Goal: Task Accomplishment & Management: Manage account settings

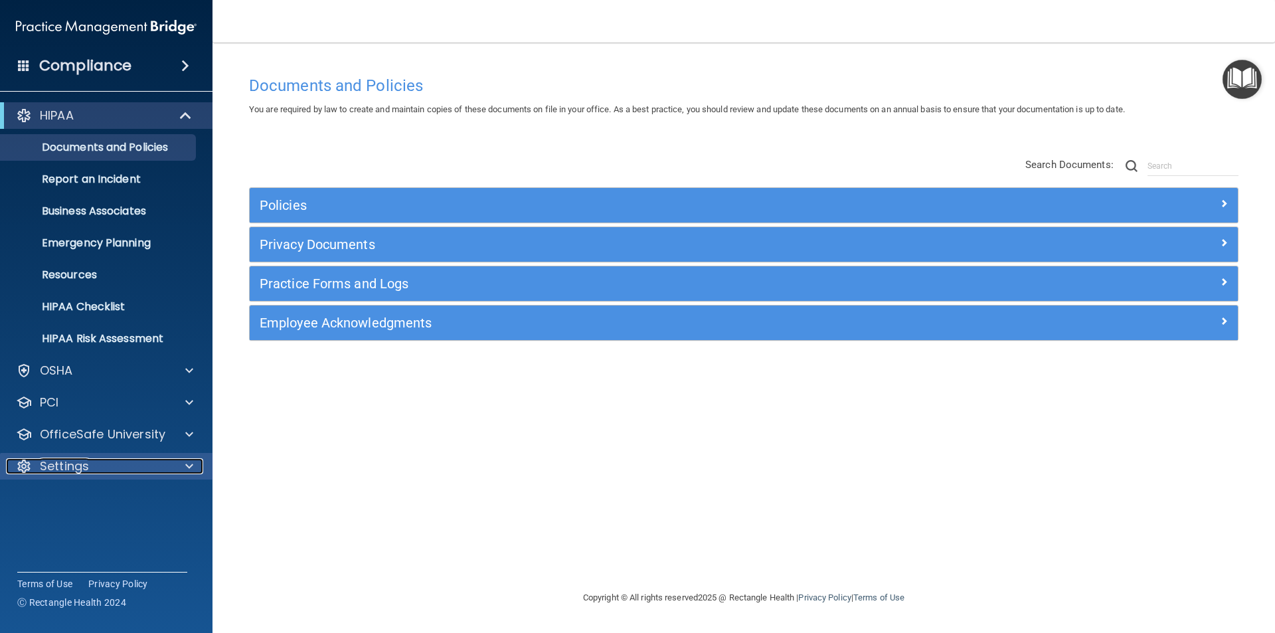
click at [90, 467] on div "Settings" at bounding box center [88, 466] width 165 height 16
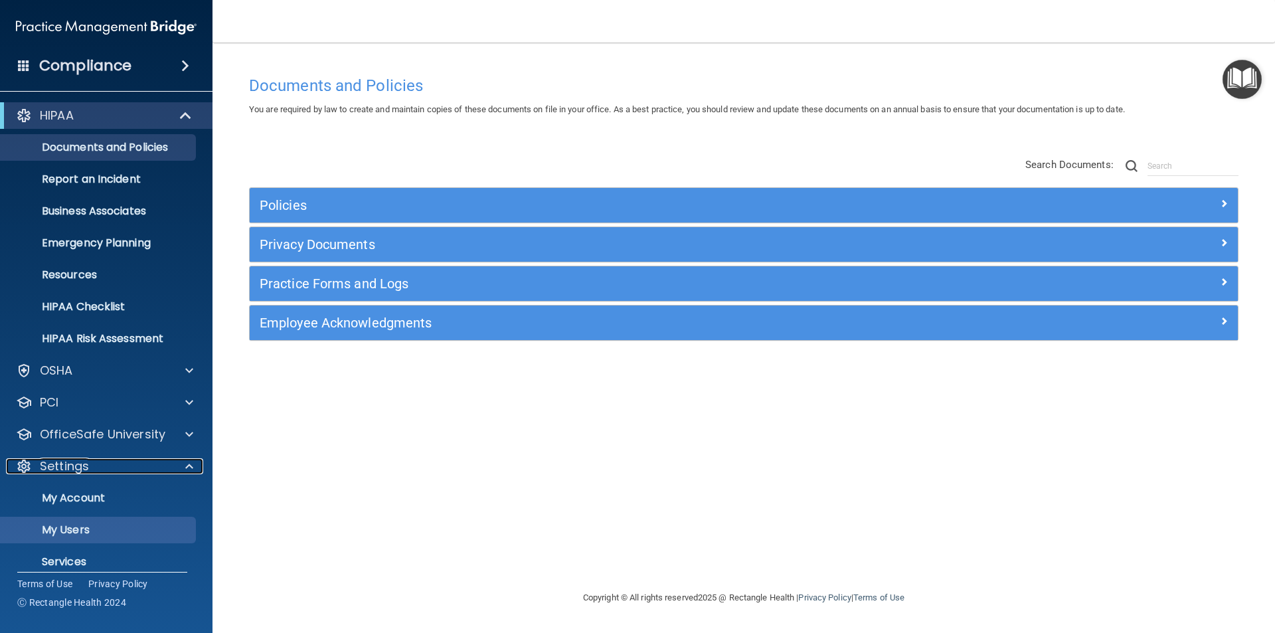
scroll to position [46, 0]
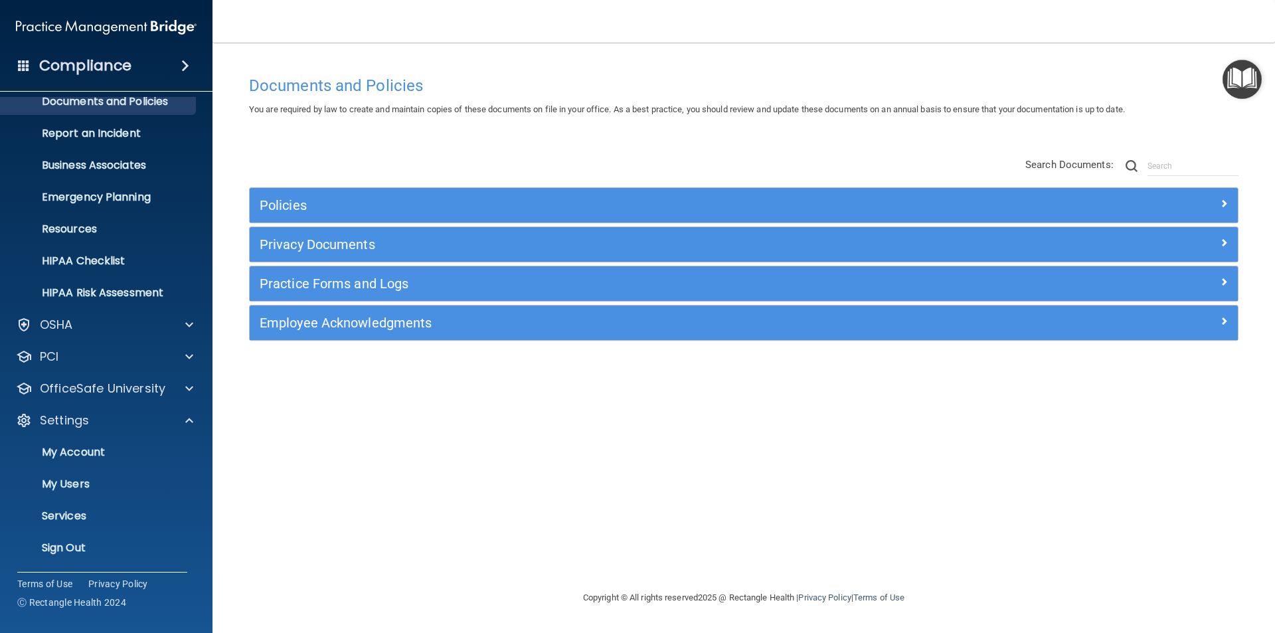
click at [331, 430] on div "Documents and Policies You are required by law to create and maintain copies of…" at bounding box center [743, 329] width 1009 height 521
click at [403, 43] on main "Documents and Policies You are required by law to create and maintain copies of…" at bounding box center [743, 337] width 1062 height 590
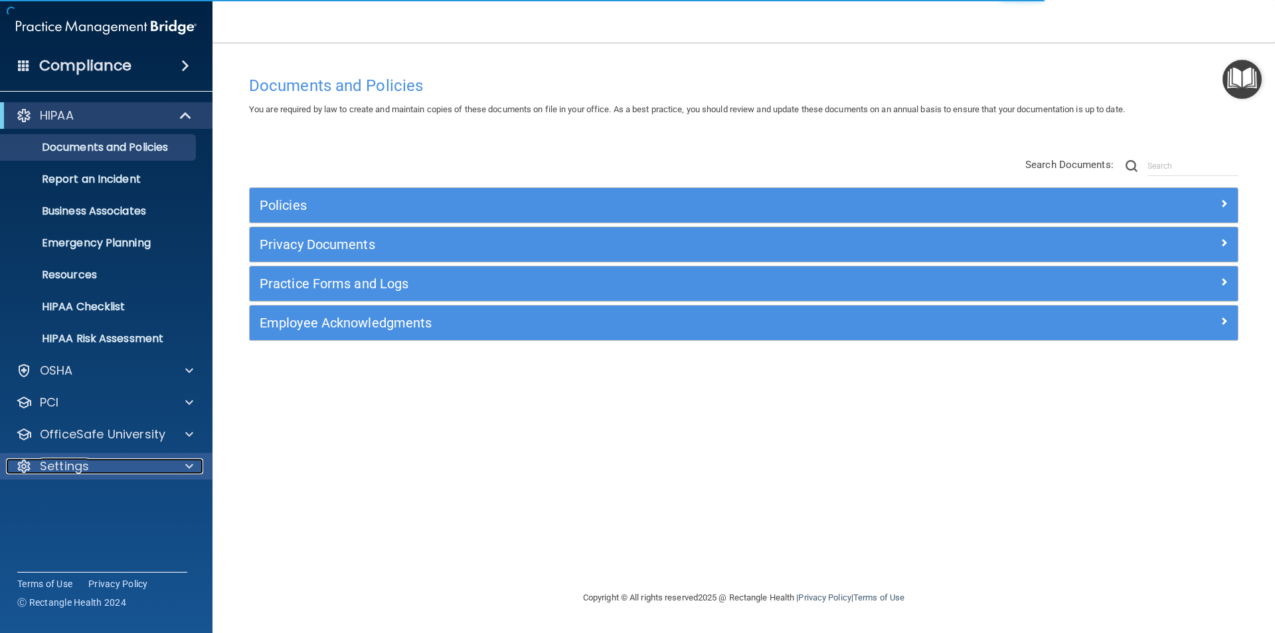
click at [74, 458] on p "Settings" at bounding box center [64, 466] width 49 height 16
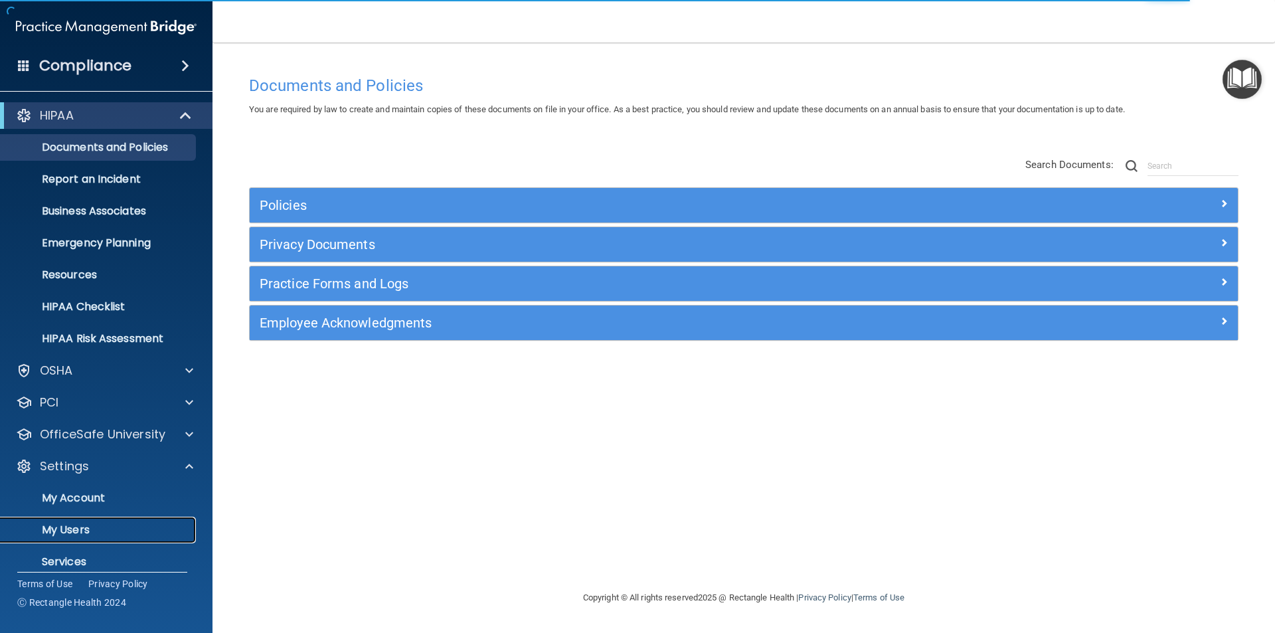
click at [84, 530] on p "My Users" at bounding box center [99, 529] width 181 height 13
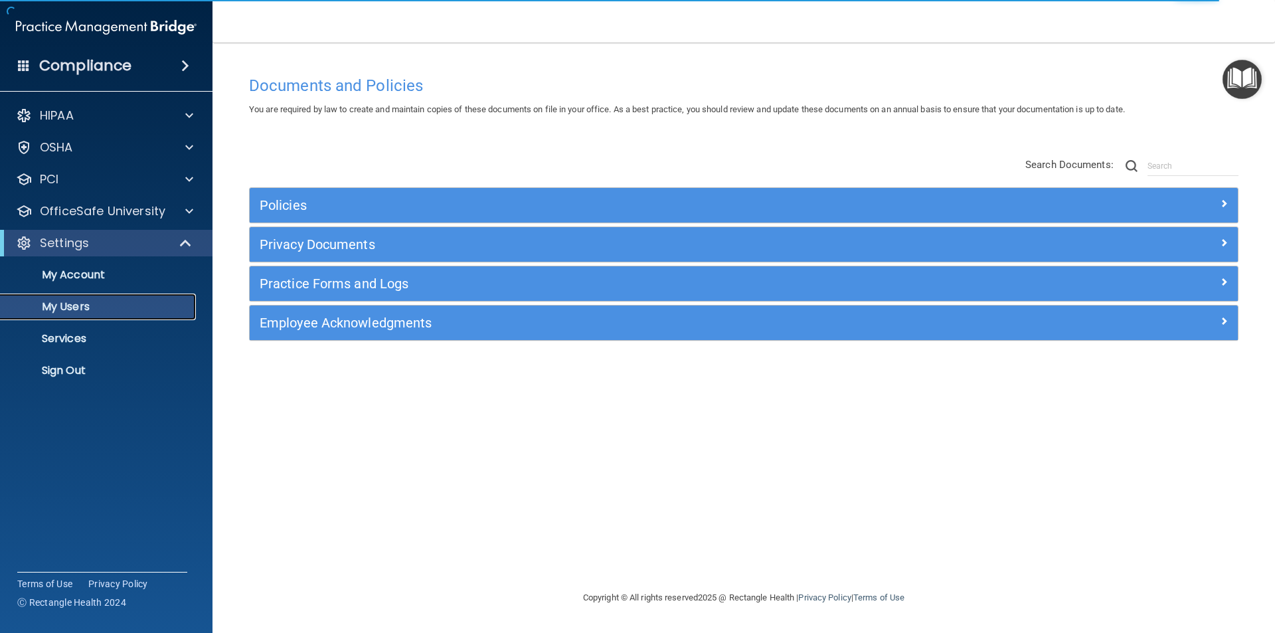
select select "20"
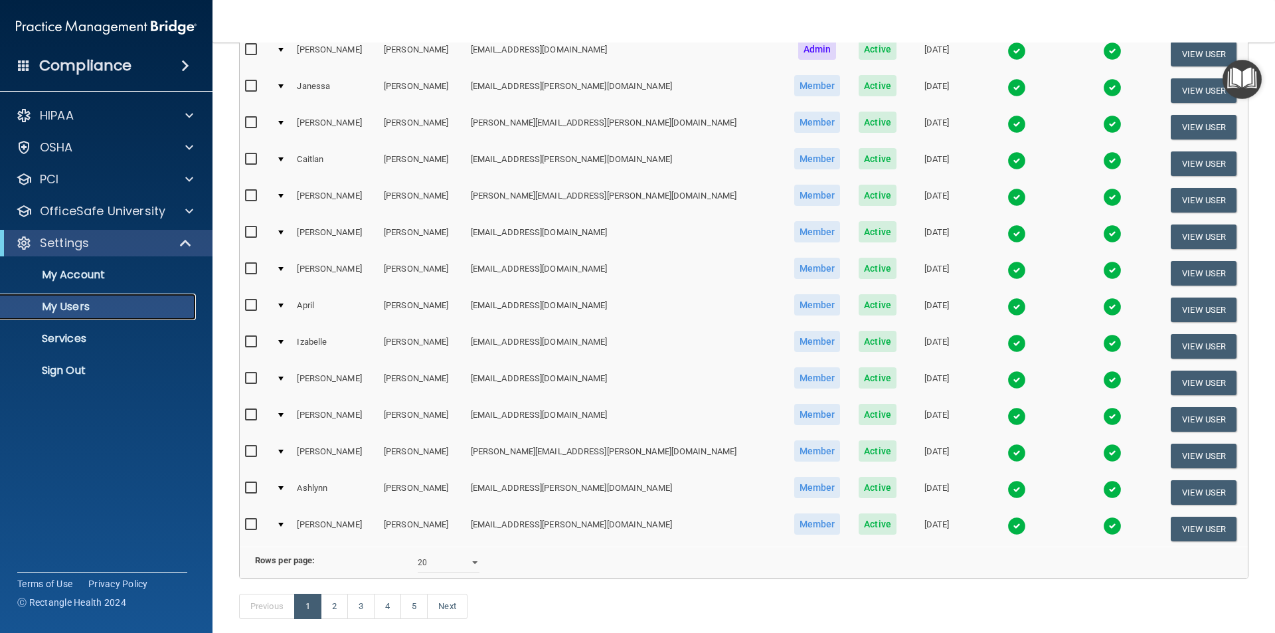
scroll to position [398, 0]
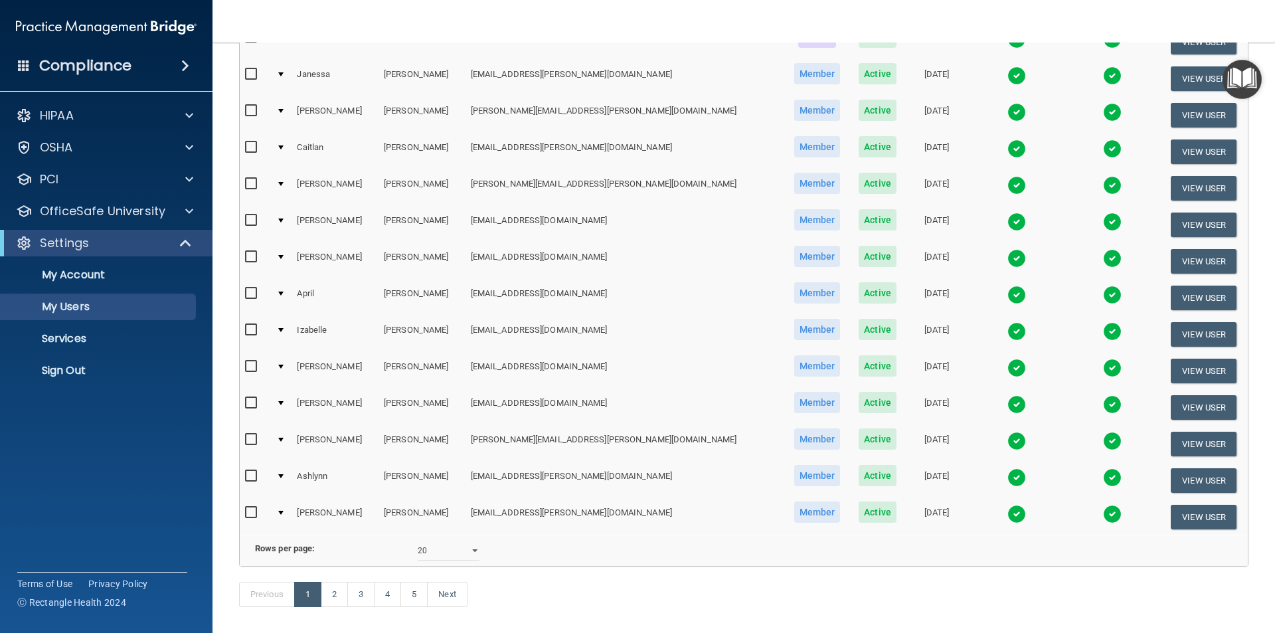
click at [1007, 258] on img at bounding box center [1016, 258] width 19 height 19
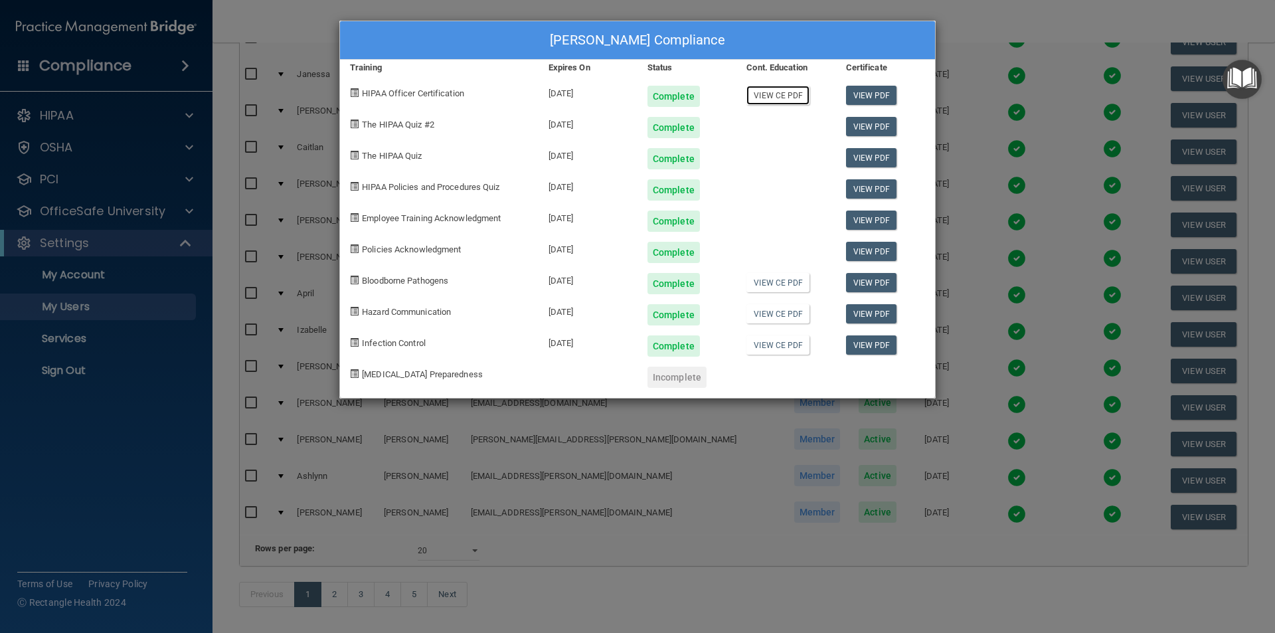
click at [778, 96] on link "View CE PDF" at bounding box center [777, 95] width 63 height 19
click at [772, 283] on link "View CE PDF" at bounding box center [777, 282] width 63 height 19
click at [774, 317] on link "View CE PDF" at bounding box center [777, 313] width 63 height 19
click at [776, 349] on link "View CE PDF" at bounding box center [777, 344] width 63 height 19
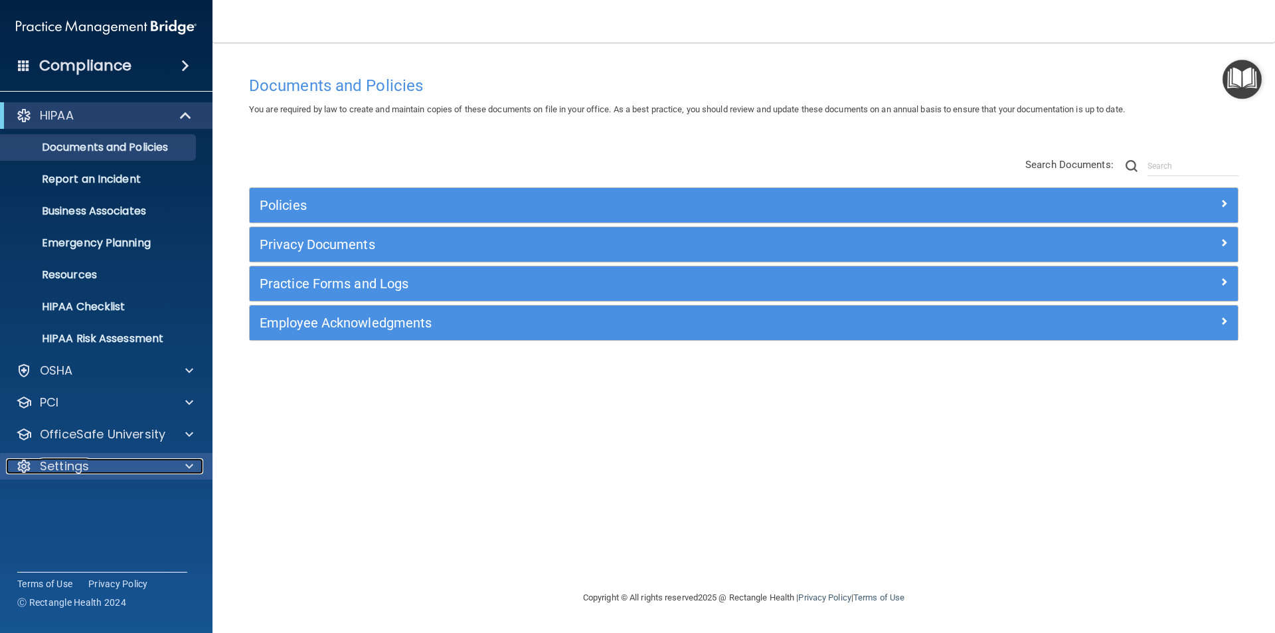
click at [83, 461] on p "Settings" at bounding box center [64, 466] width 49 height 16
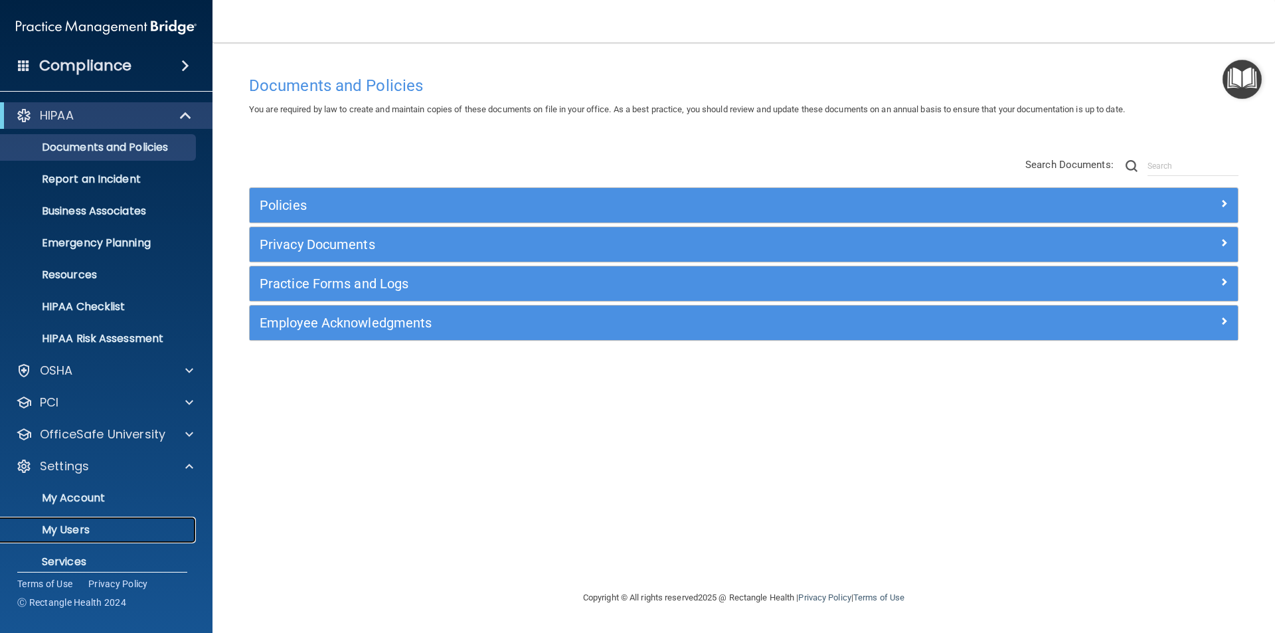
click at [77, 531] on p "My Users" at bounding box center [99, 529] width 181 height 13
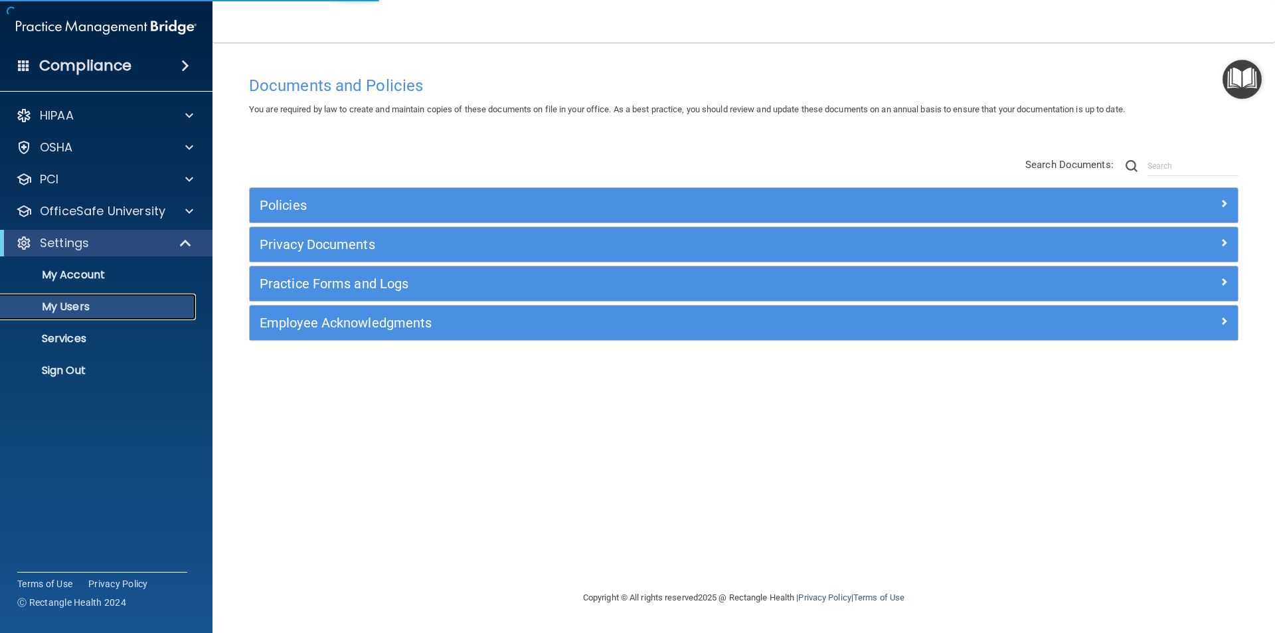
select select "20"
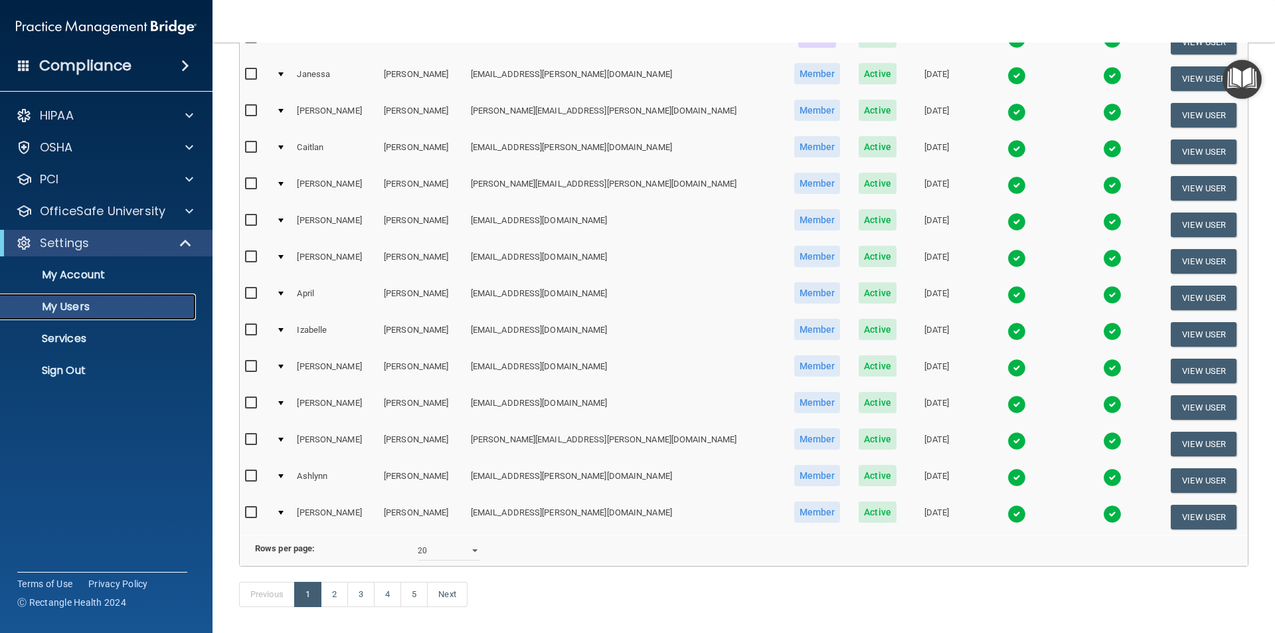
scroll to position [466, 0]
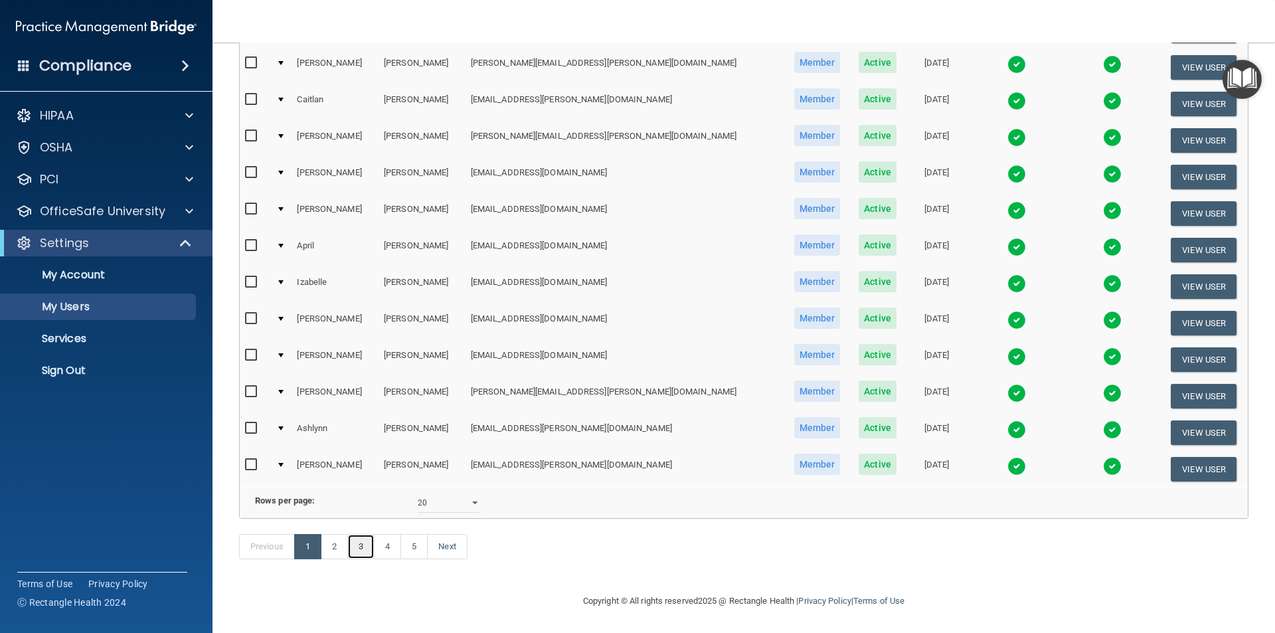
click at [369, 544] on link "3" at bounding box center [360, 546] width 27 height 25
select select "20"
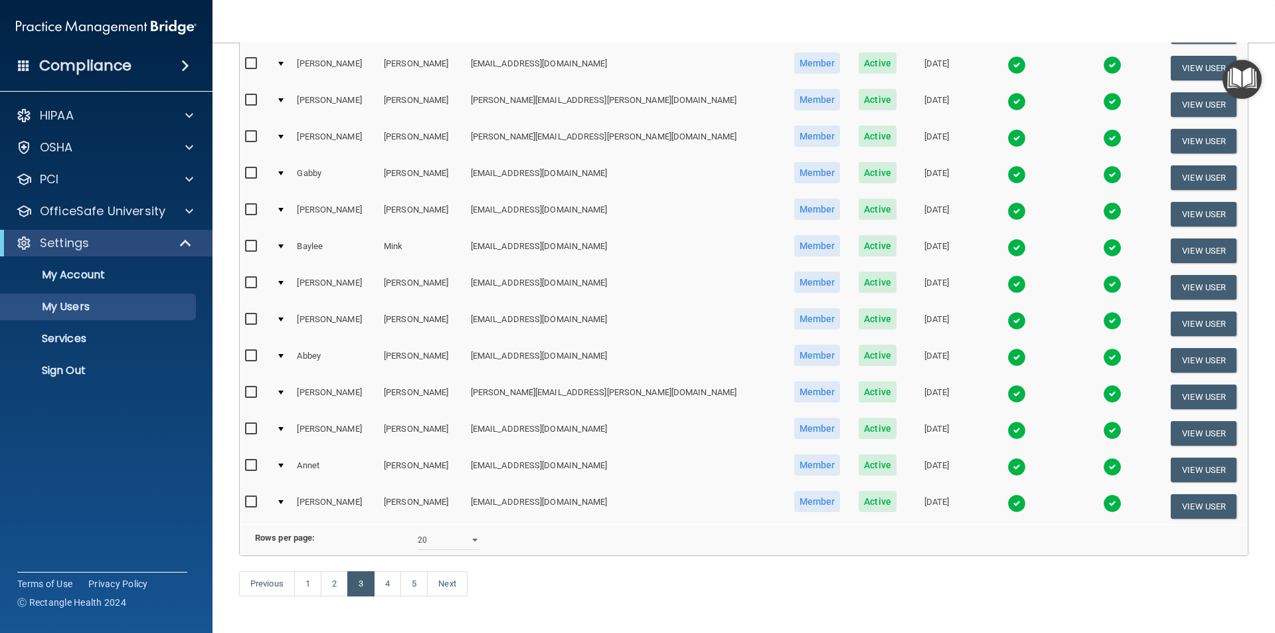
scroll to position [465, 0]
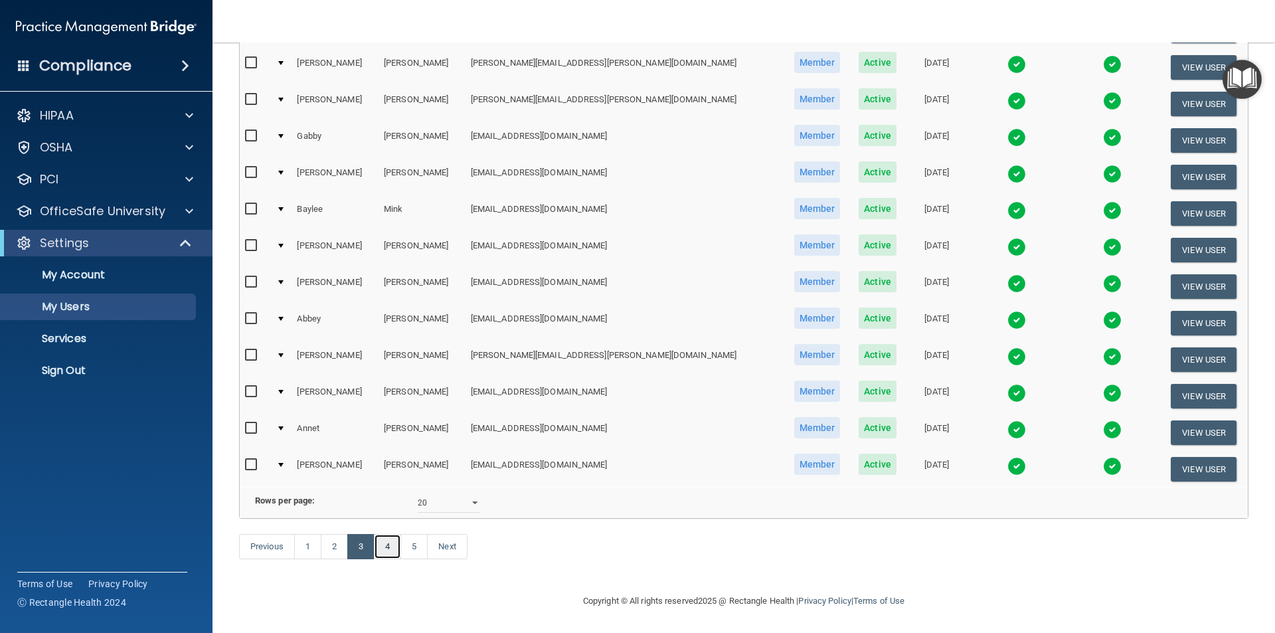
click at [388, 552] on link "4" at bounding box center [387, 546] width 27 height 25
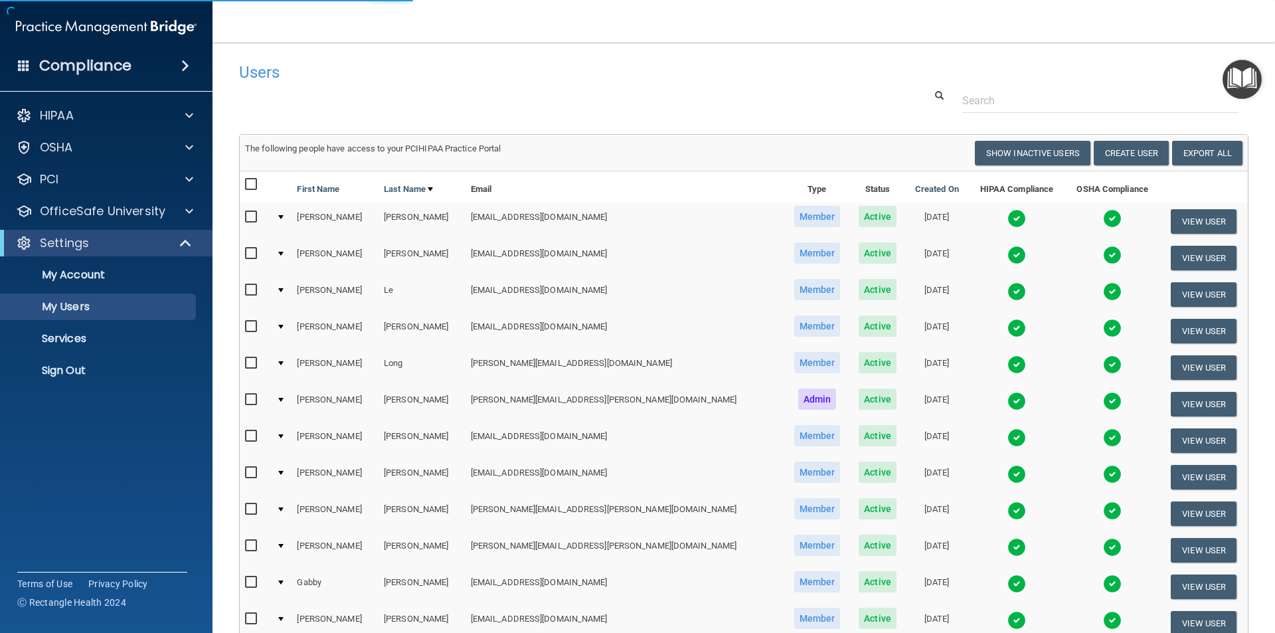
select select "20"
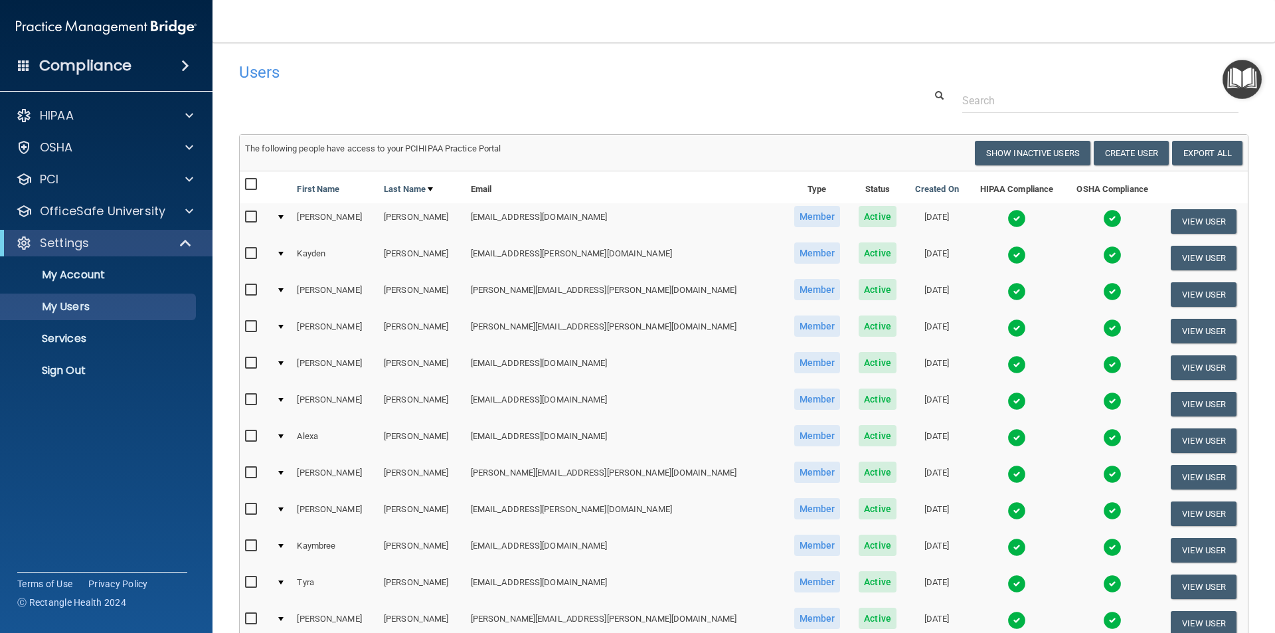
click at [252, 290] on input "checkbox" at bounding box center [252, 290] width 15 height 11
checkbox input "true"
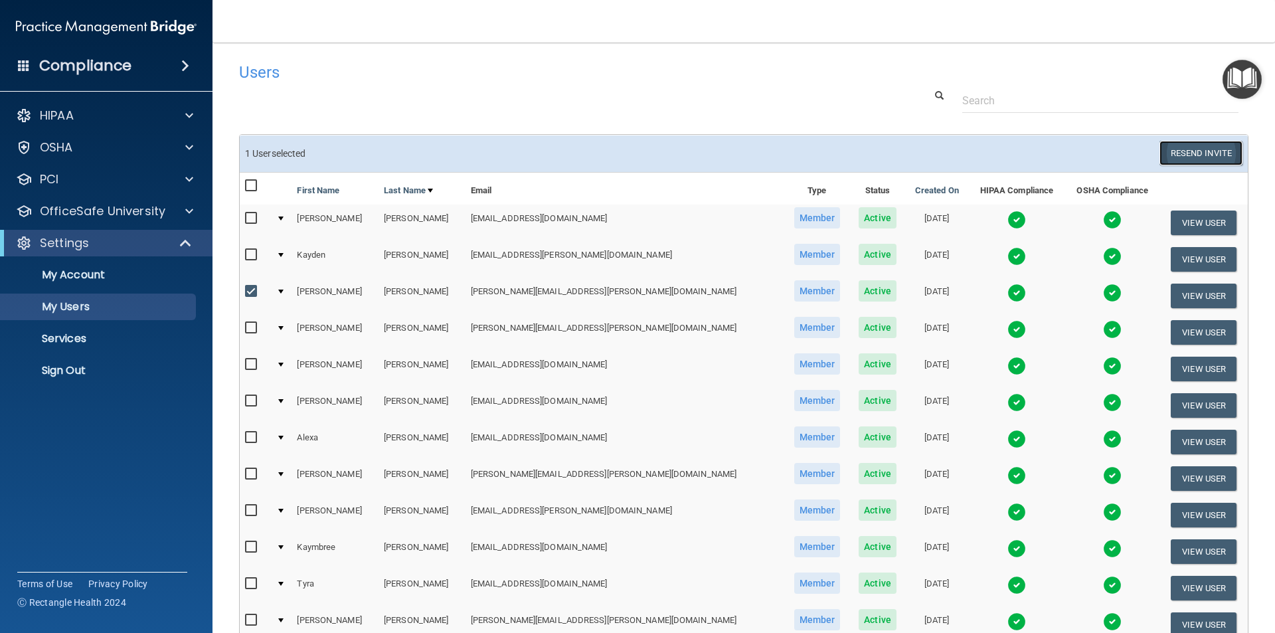
click at [1211, 154] on button "Resend Invite" at bounding box center [1200, 153] width 83 height 25
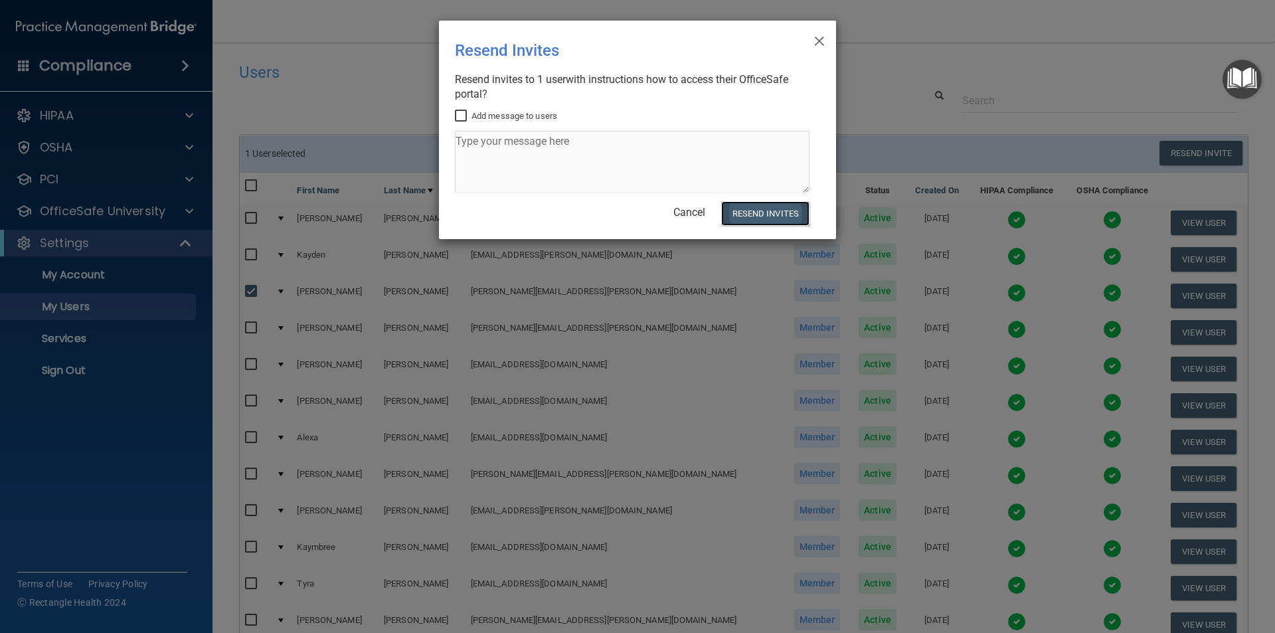
click at [767, 214] on button "Resend Invites" at bounding box center [765, 213] width 88 height 25
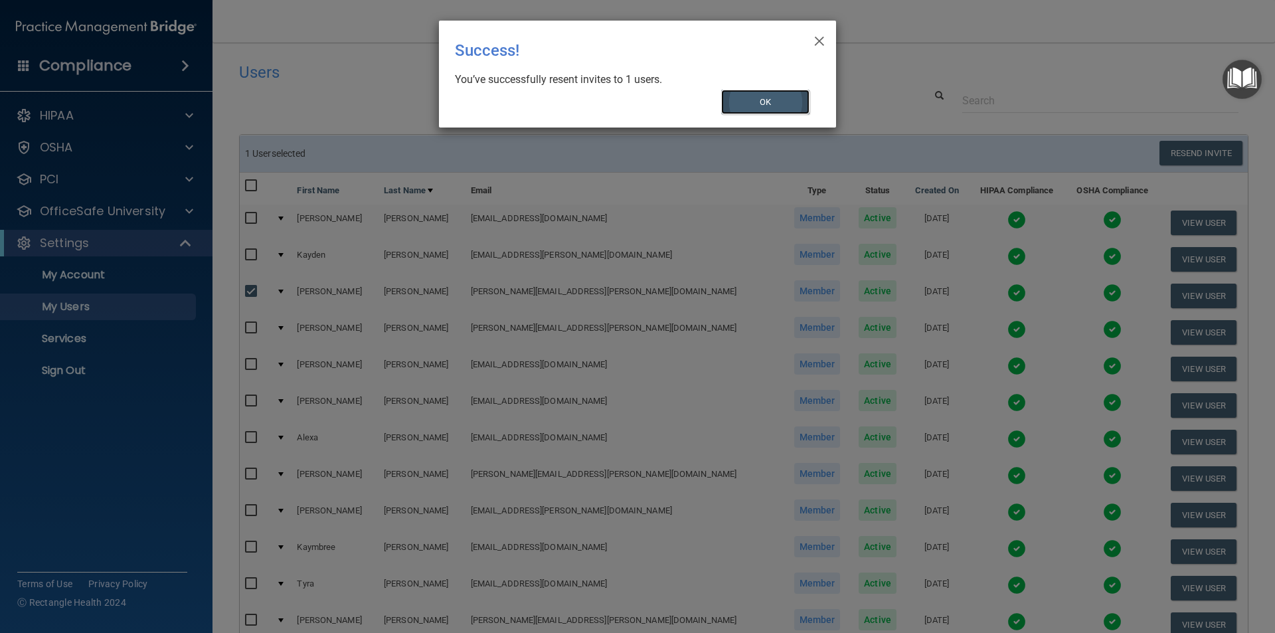
click at [774, 102] on button "OK" at bounding box center [765, 102] width 89 height 25
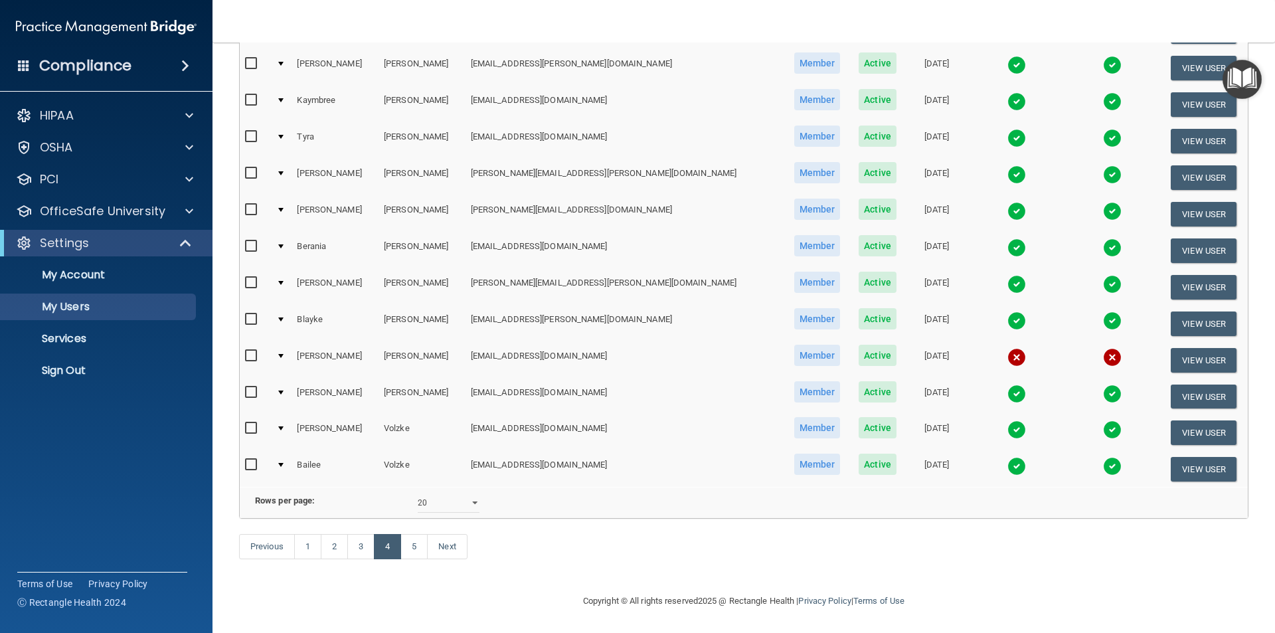
scroll to position [465, 0]
click at [308, 543] on link "1" at bounding box center [307, 546] width 27 height 25
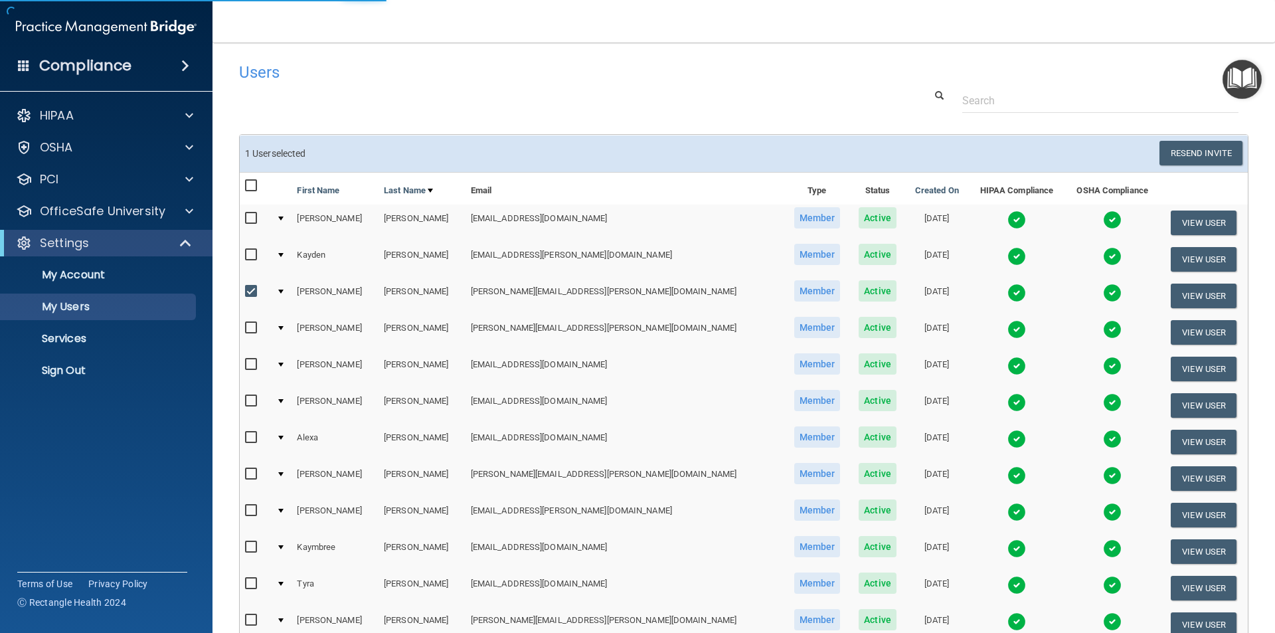
select select "20"
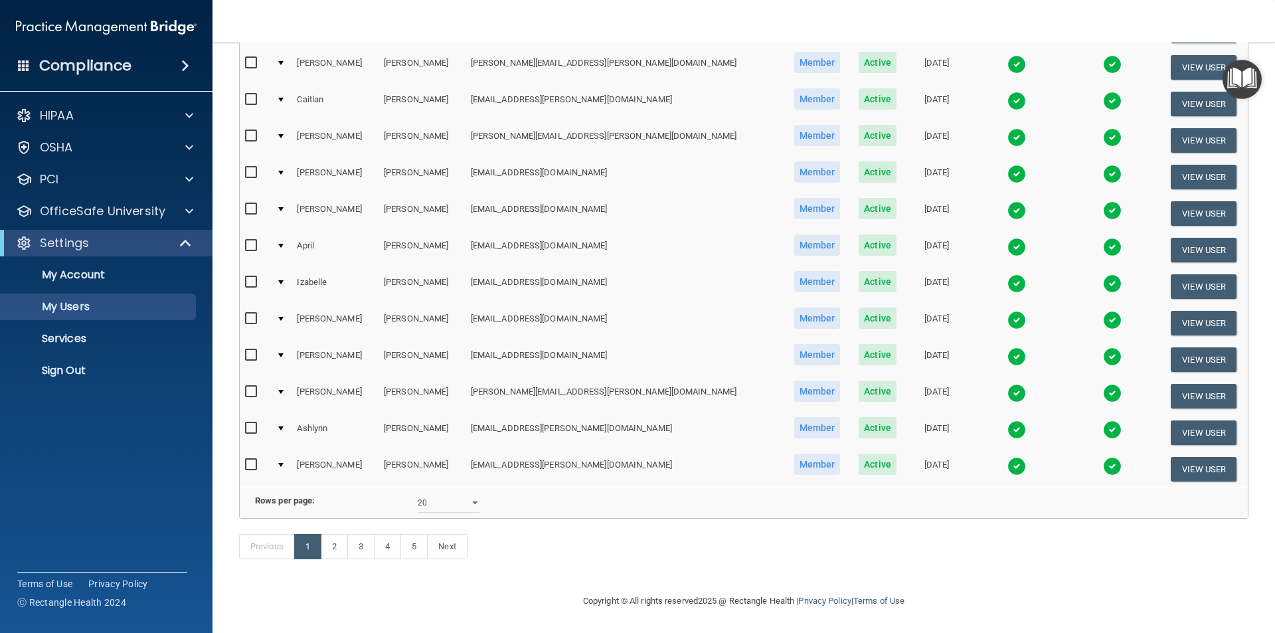
scroll to position [465, 0]
click at [357, 548] on link "3" at bounding box center [360, 546] width 27 height 25
select select "20"
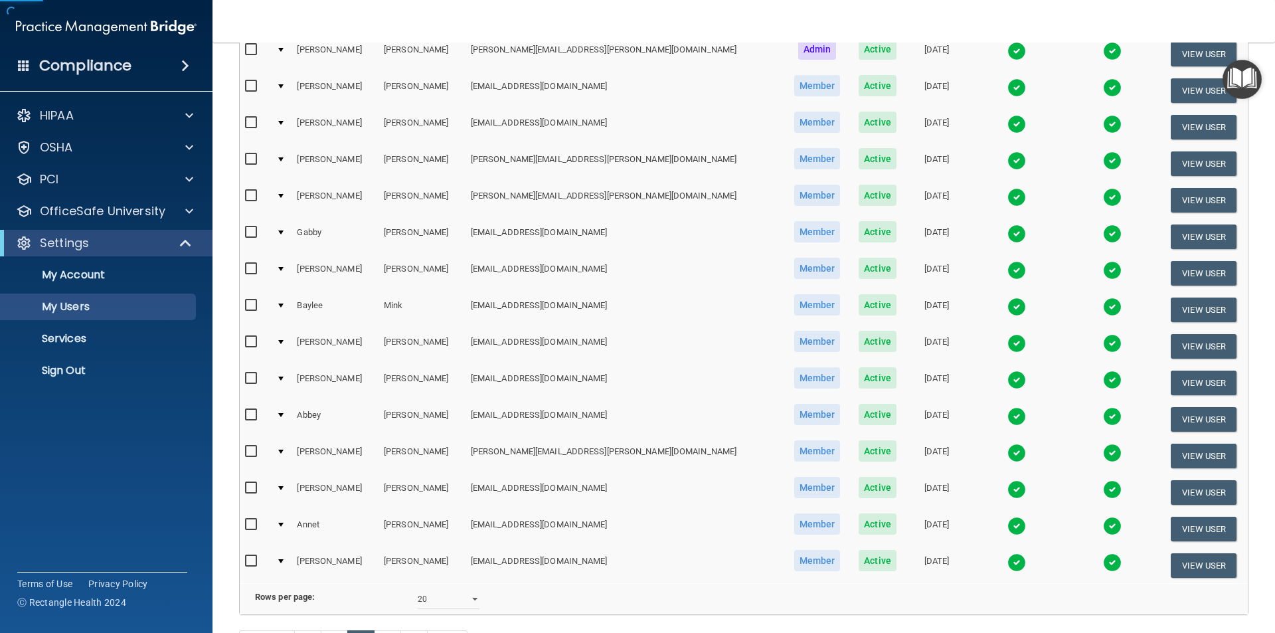
scroll to position [466, 0]
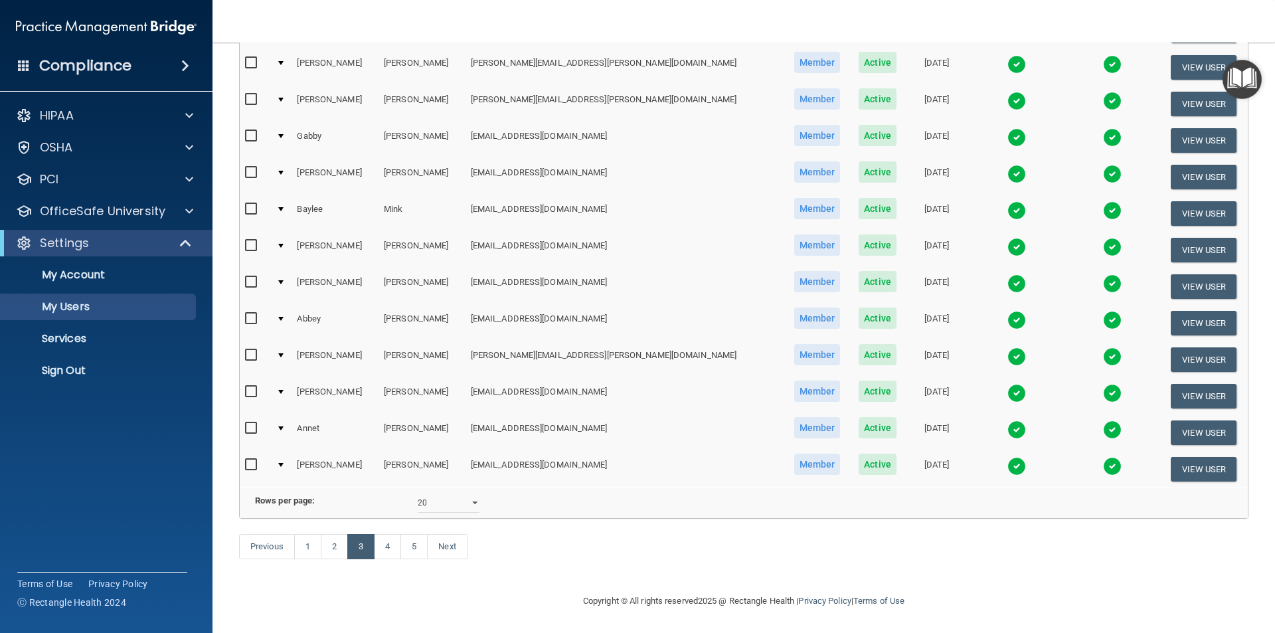
click at [249, 423] on input "checkbox" at bounding box center [252, 428] width 15 height 11
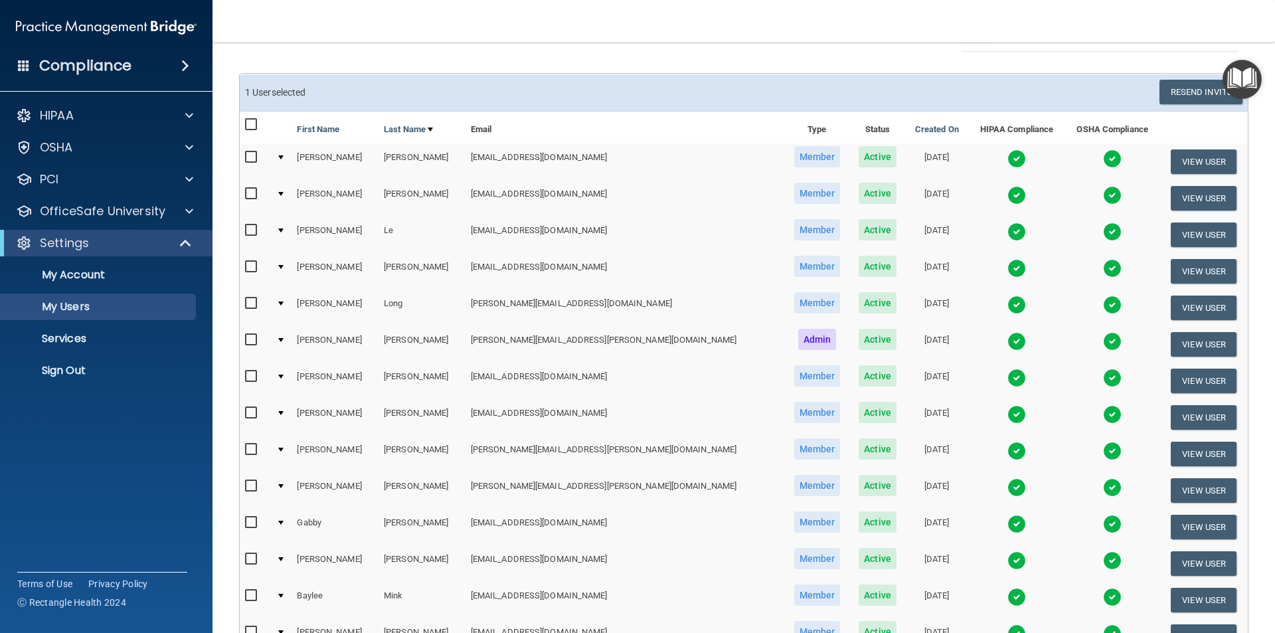
scroll to position [0, 0]
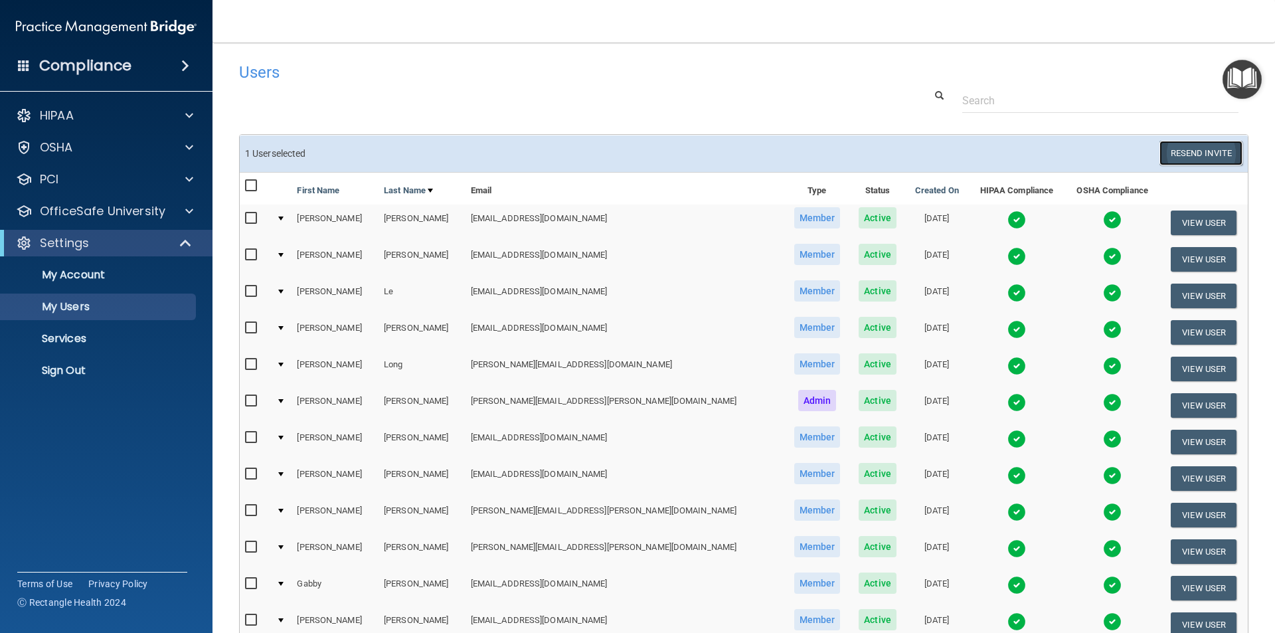
click at [1166, 152] on button "Resend Invite" at bounding box center [1200, 153] width 83 height 25
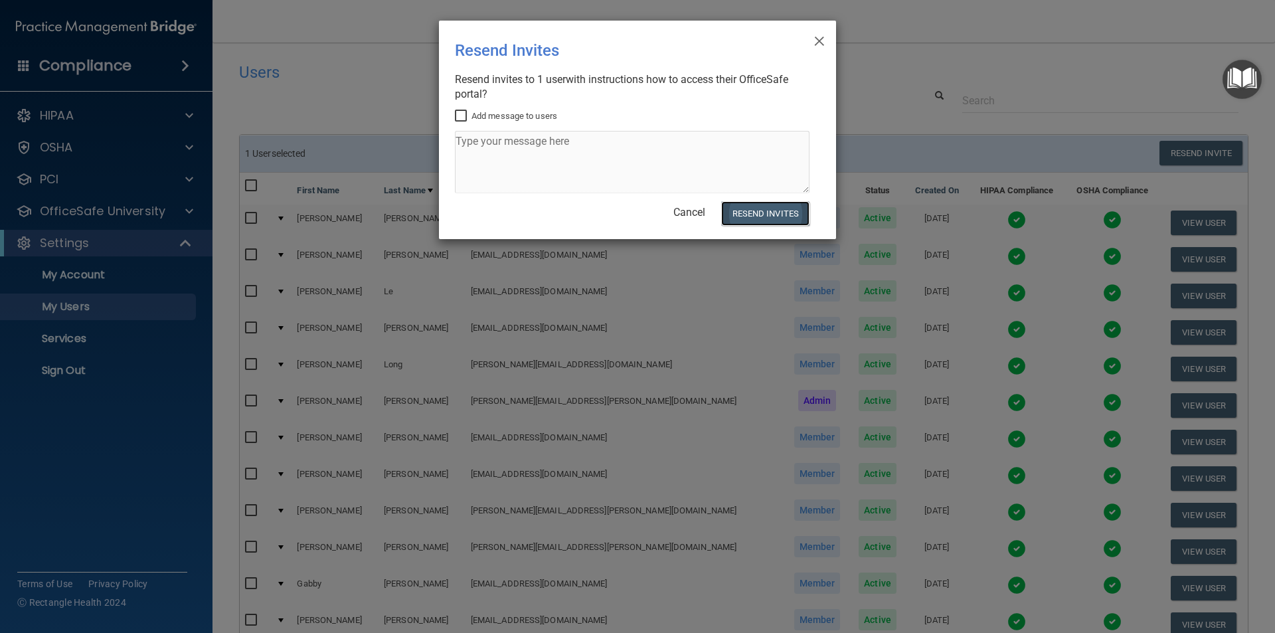
click at [760, 215] on button "Resend Invites" at bounding box center [765, 213] width 88 height 25
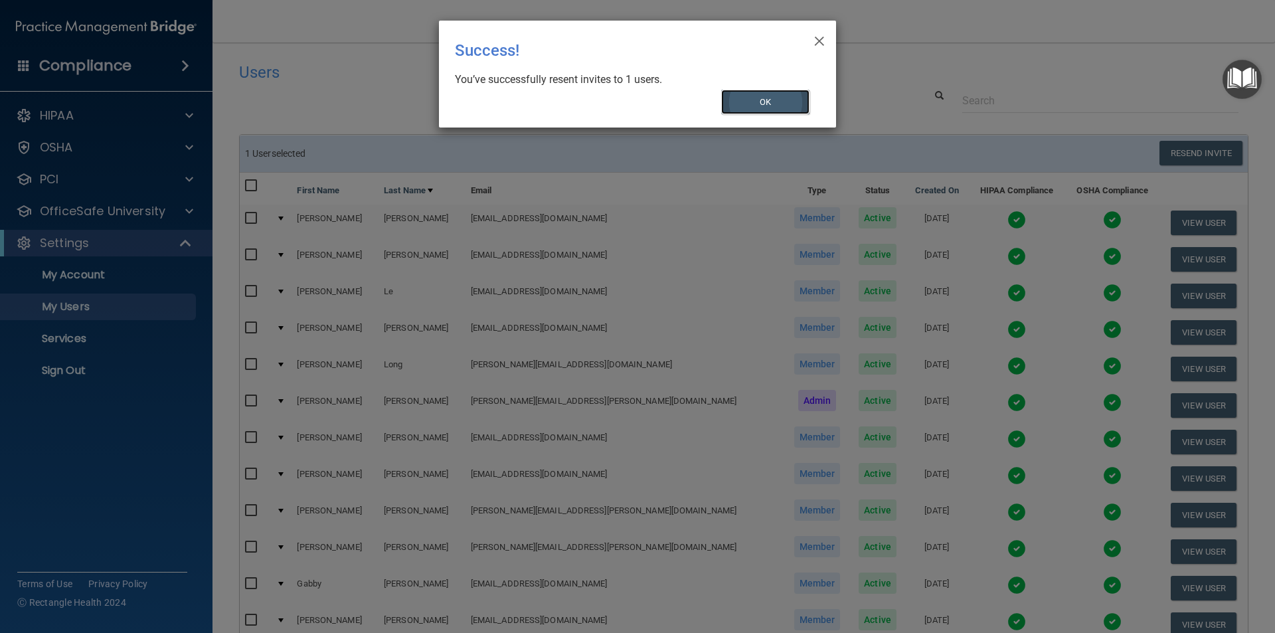
click at [771, 100] on button "OK" at bounding box center [765, 102] width 89 height 25
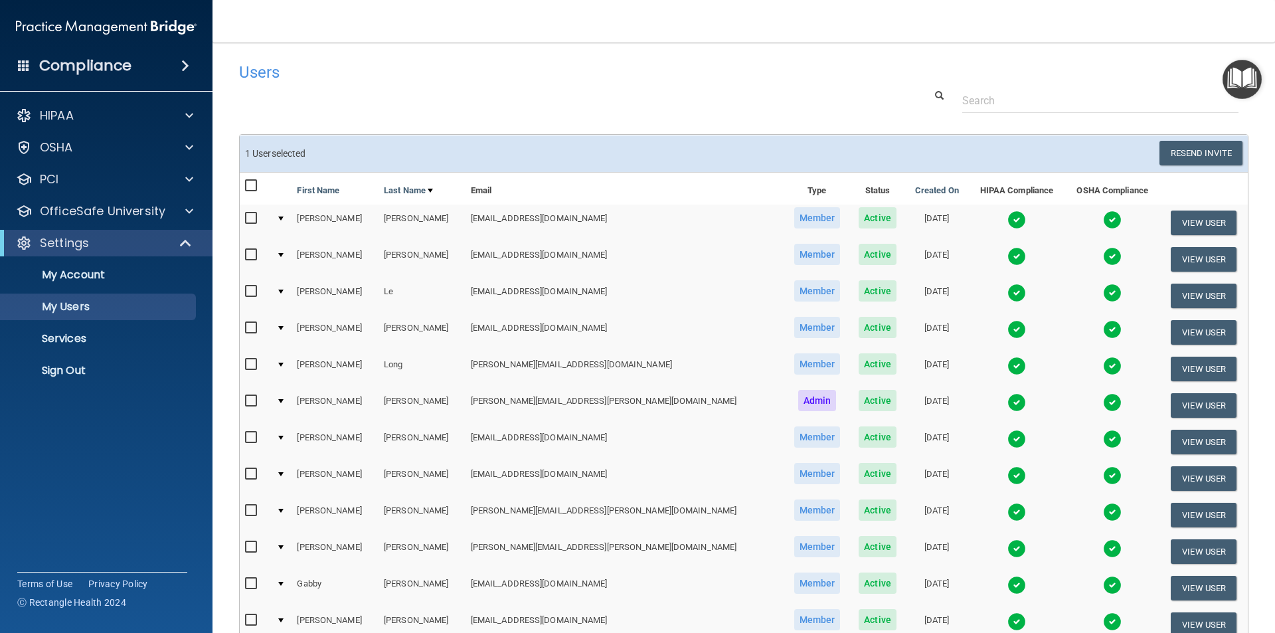
click at [487, 64] on h4 "Users" at bounding box center [529, 72] width 580 height 17
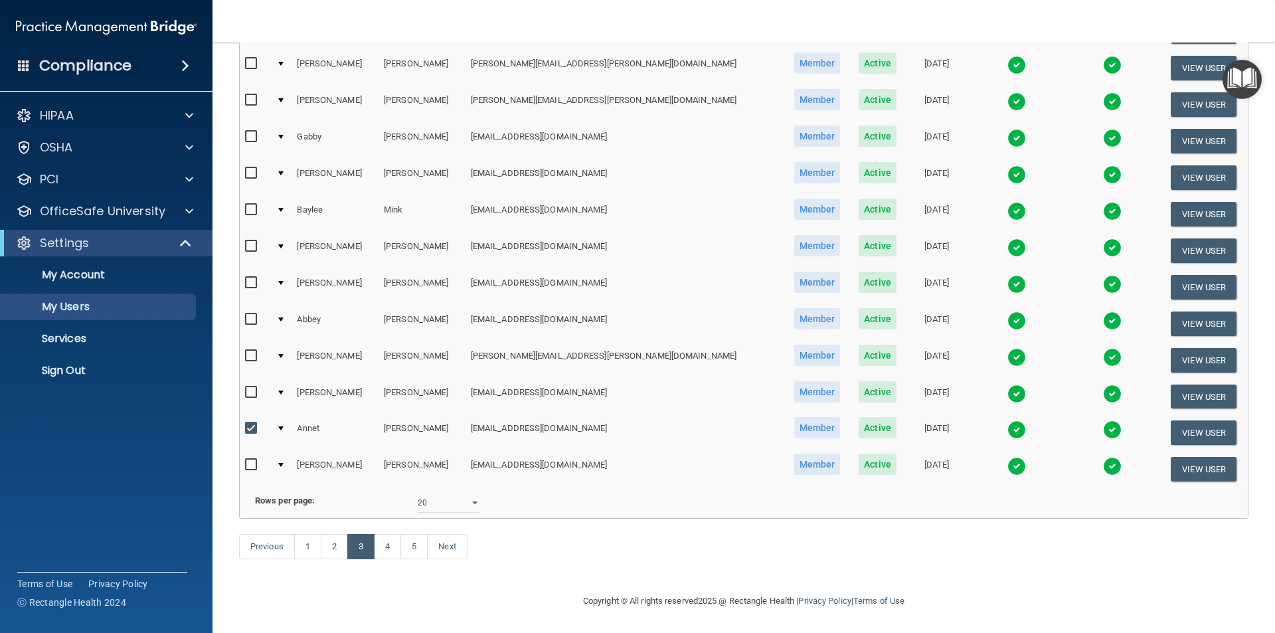
scroll to position [465, 0]
click at [253, 423] on input "checkbox" at bounding box center [252, 428] width 15 height 11
checkbox input "false"
